Goal: Download file/media

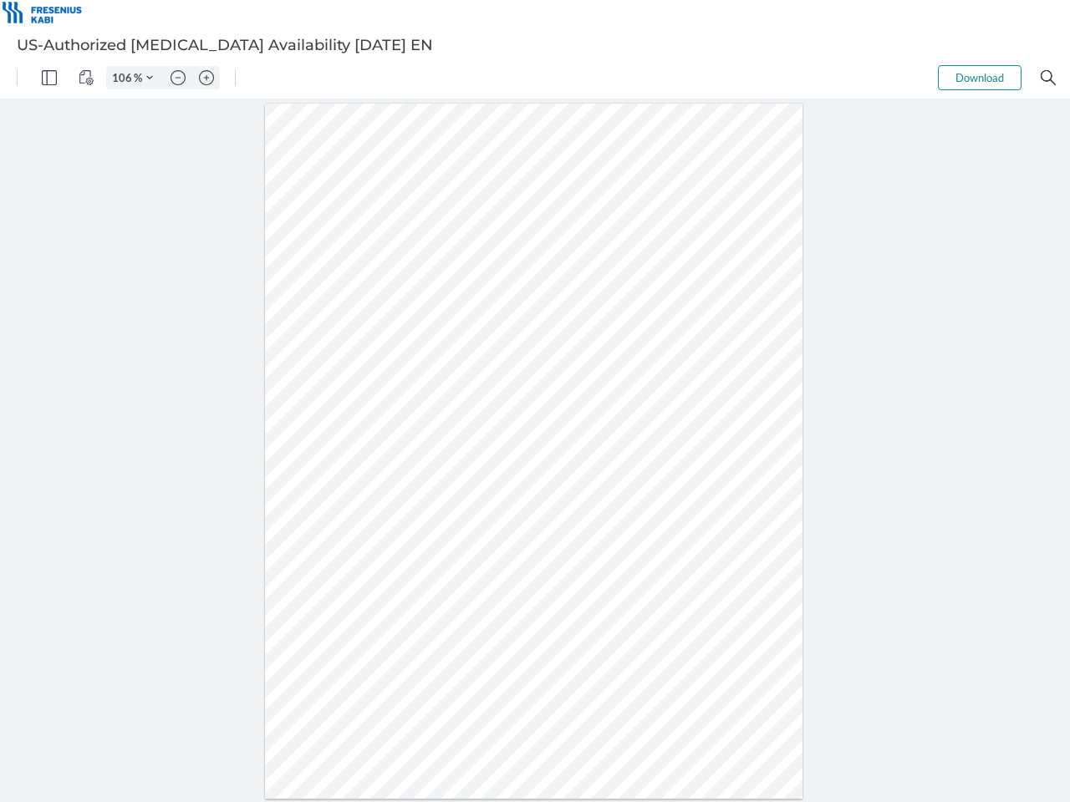
click at [49, 78] on img "Panel" at bounding box center [49, 77] width 15 height 15
click at [86, 78] on img "View Controls" at bounding box center [86, 77] width 15 height 15
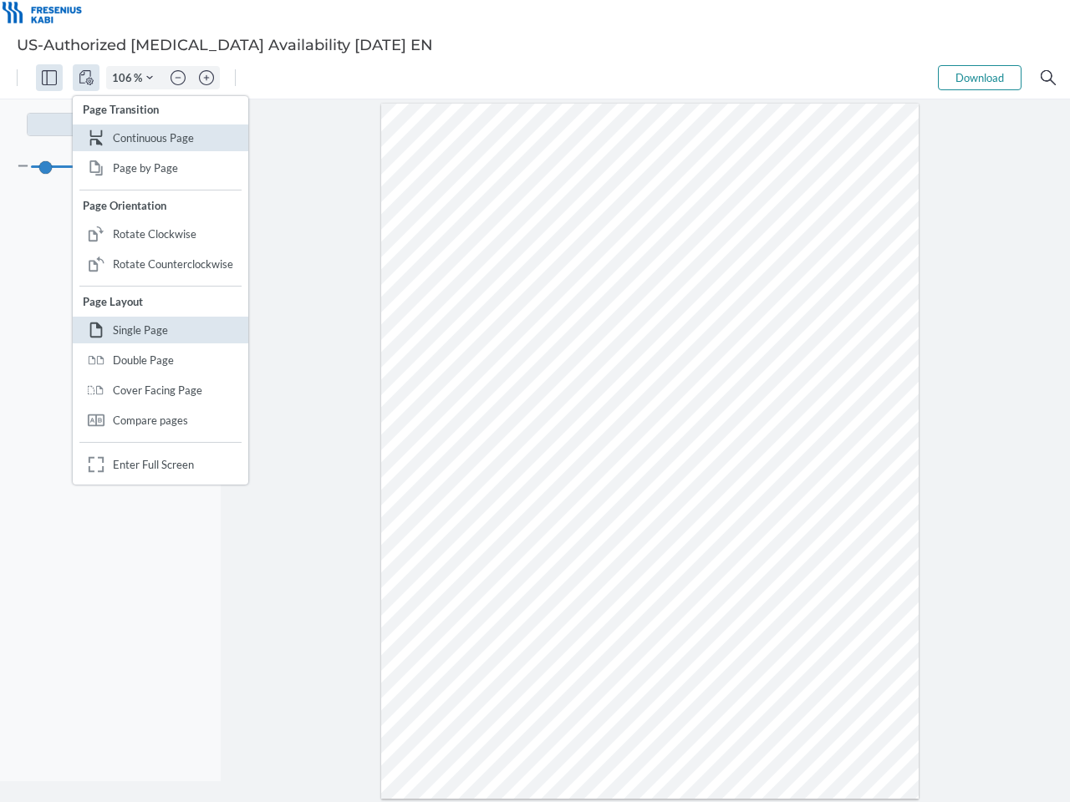
click at [125, 78] on input "106" at bounding box center [120, 77] width 27 height 15
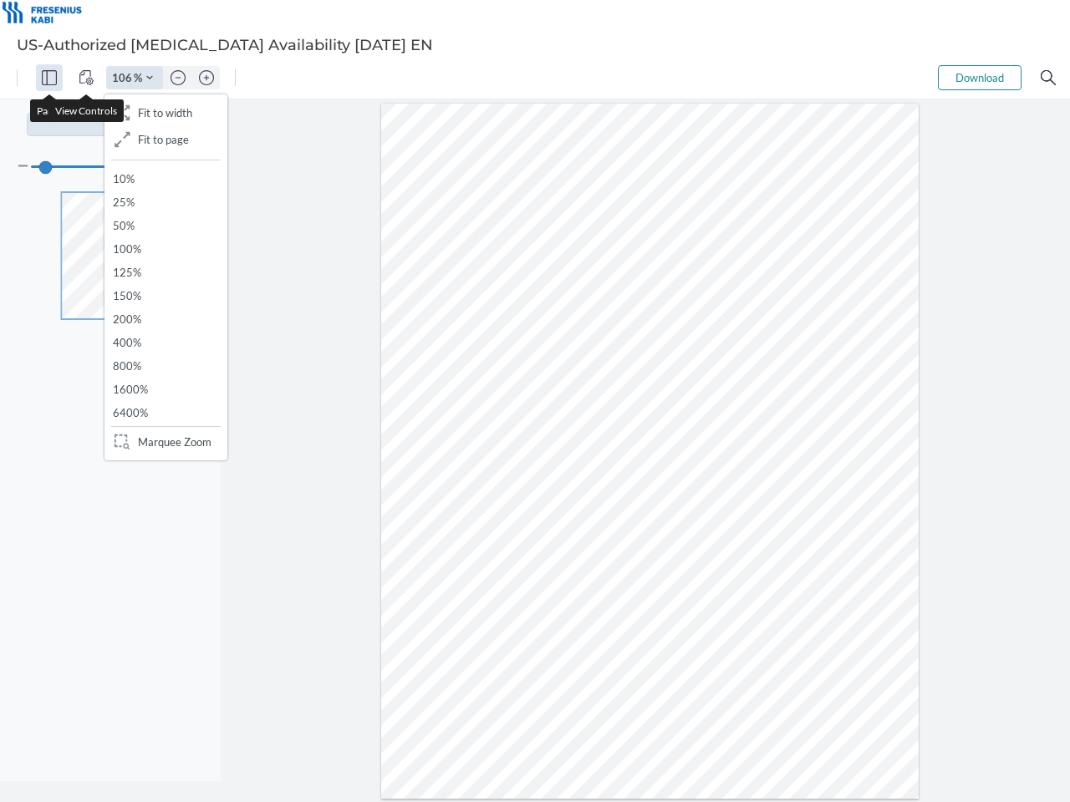
click at [150, 78] on img "Zoom Controls" at bounding box center [149, 77] width 7 height 7
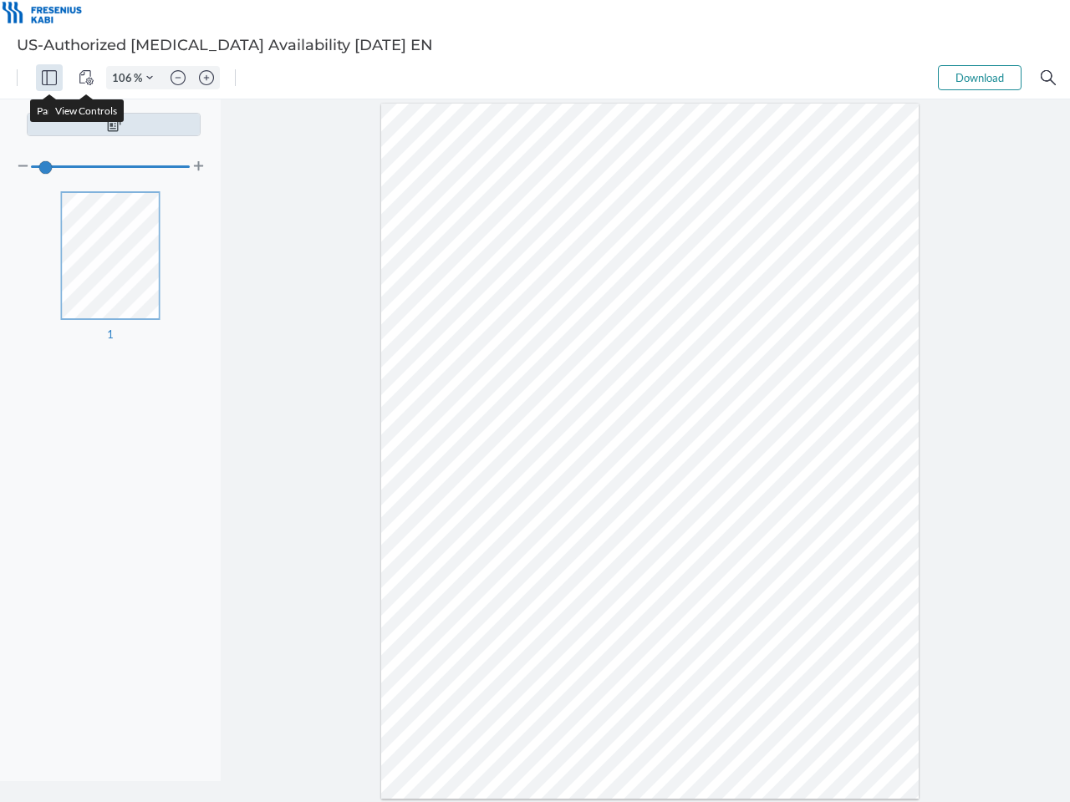
click at [178, 78] on img "Zoom out" at bounding box center [178, 77] width 15 height 15
click at [206, 78] on img "Zoom in" at bounding box center [206, 77] width 15 height 15
type input "106"
click at [980, 78] on button "Download" at bounding box center [980, 77] width 84 height 25
click at [1048, 78] on img "Search" at bounding box center [1048, 77] width 15 height 15
